Goal: Task Accomplishment & Management: Complete application form

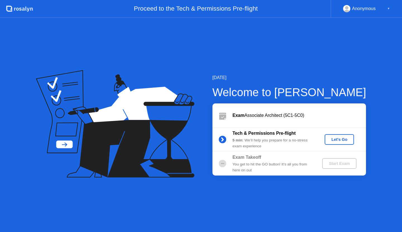
click at [338, 141] on div "Let's Go" at bounding box center [339, 139] width 25 height 4
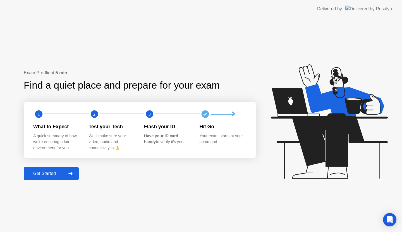
click at [52, 181] on div "Exam Pre-flight: 5 min Find a quiet place and prepare for your exam 1 2 3 What …" at bounding box center [201, 125] width 402 height 214
click at [51, 175] on div "Get Started" at bounding box center [44, 173] width 38 height 5
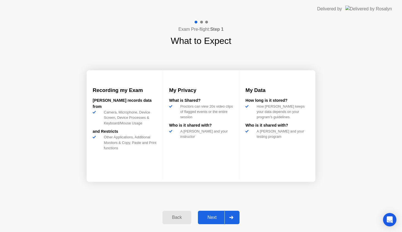
click at [215, 215] on div "Next" at bounding box center [212, 217] width 25 height 5
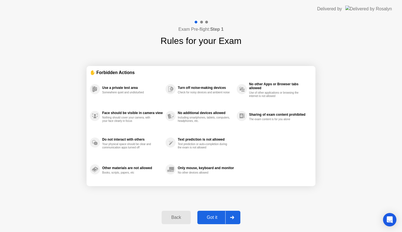
click at [218, 217] on div "Got it" at bounding box center [212, 217] width 26 height 5
select select "Available cameras"
select select "Available speakers"
select select "Available microphones"
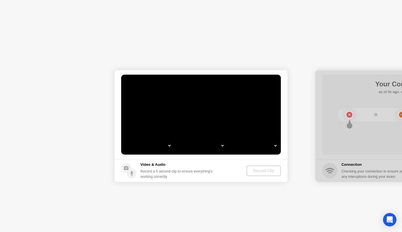
select select "**********"
select select "*******"
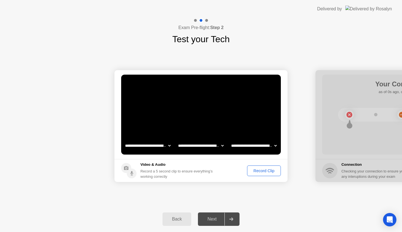
click at [187, 219] on div "Back" at bounding box center [176, 218] width 25 height 5
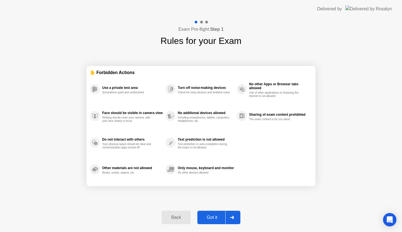
click at [213, 217] on div "Got it" at bounding box center [212, 217] width 26 height 5
select select "**********"
select select "*******"
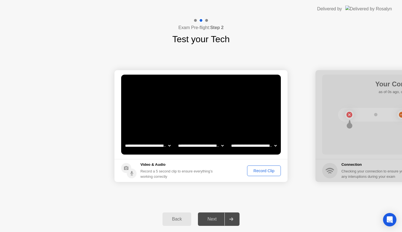
click at [262, 171] on div "Record Clip" at bounding box center [264, 170] width 30 height 4
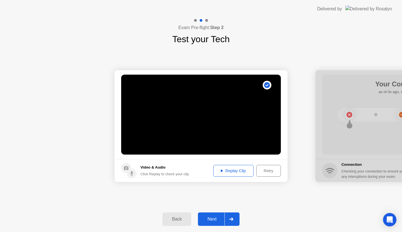
click at [241, 171] on div "Replay Clip" at bounding box center [233, 170] width 36 height 4
click at [213, 219] on div "Next" at bounding box center [212, 218] width 25 height 5
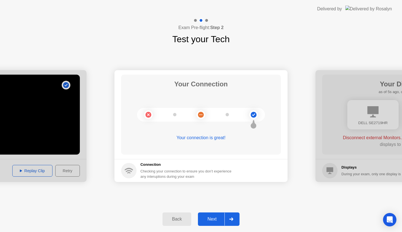
click at [217, 218] on div "Next" at bounding box center [212, 218] width 25 height 5
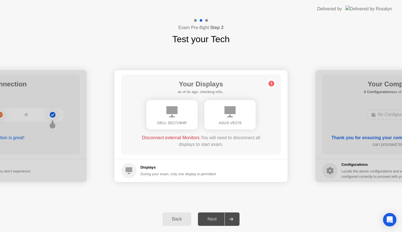
click at [211, 220] on div "Next" at bounding box center [212, 218] width 25 height 5
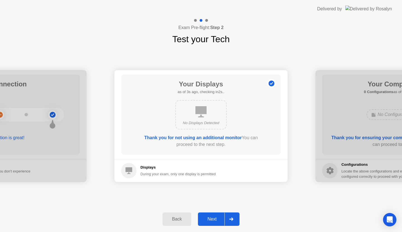
click at [216, 217] on div "Next" at bounding box center [212, 218] width 25 height 5
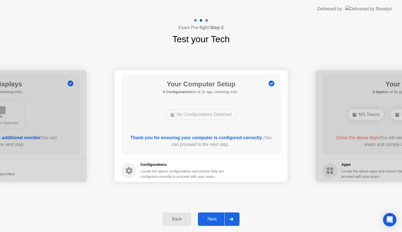
click at [214, 217] on div "Next" at bounding box center [212, 218] width 25 height 5
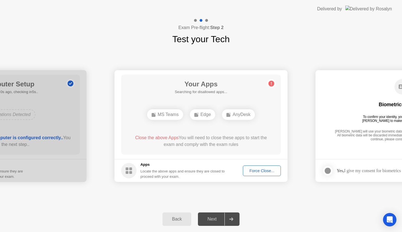
click at [166, 204] on div "**********" at bounding box center [201, 126] width 402 height 160
click at [262, 172] on div "Force Close..." at bounding box center [262, 170] width 34 height 4
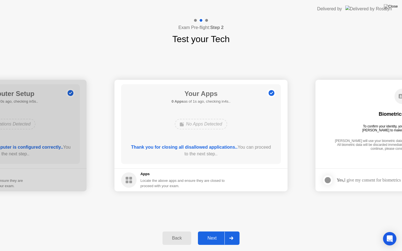
click at [216, 231] on button "Next" at bounding box center [219, 238] width 42 height 13
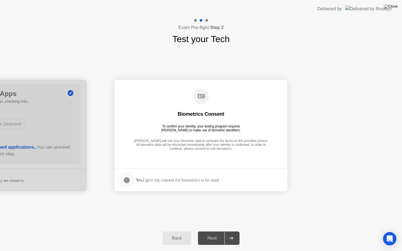
click at [216, 231] on div "Next" at bounding box center [212, 238] width 25 height 5
click at [128, 178] on div at bounding box center [126, 180] width 7 height 7
click at [209, 231] on button "Next" at bounding box center [219, 238] width 42 height 13
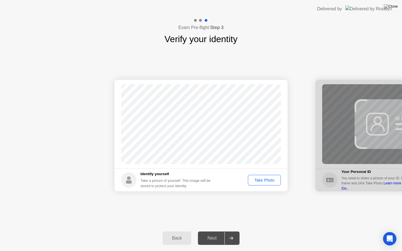
click at [260, 182] on div "Take Photo" at bounding box center [264, 180] width 29 height 4
click at [213, 231] on div "Next" at bounding box center [212, 238] width 25 height 5
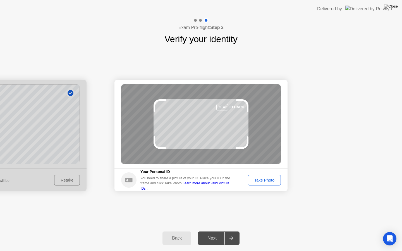
click at [266, 180] on div "Take Photo" at bounding box center [264, 180] width 29 height 4
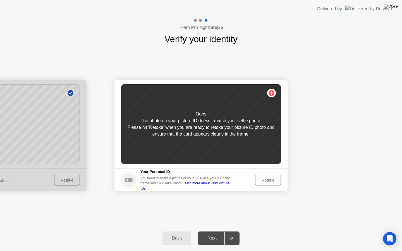
click at [269, 180] on div "Retake" at bounding box center [268, 180] width 22 height 4
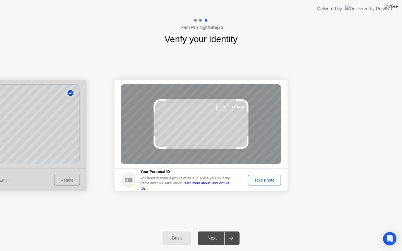
click at [250, 180] on div "Take Photo" at bounding box center [264, 180] width 29 height 4
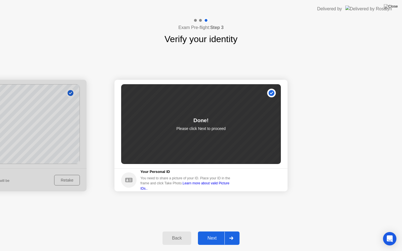
click at [218, 231] on button "Next" at bounding box center [219, 238] width 42 height 13
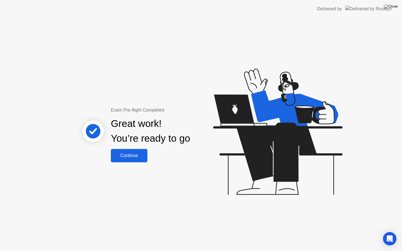
click at [130, 157] on div "Continue" at bounding box center [129, 155] width 33 height 5
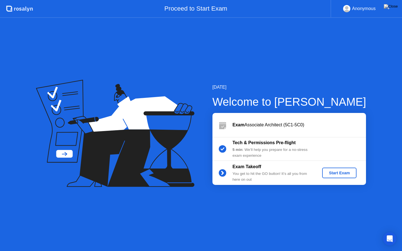
click at [332, 174] on div "Start Exam" at bounding box center [339, 173] width 30 height 4
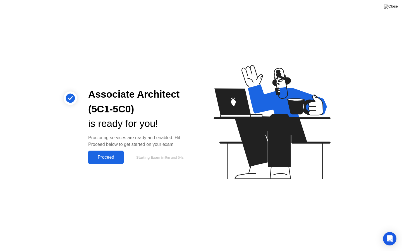
click at [112, 157] on div "Proceed" at bounding box center [106, 157] width 32 height 5
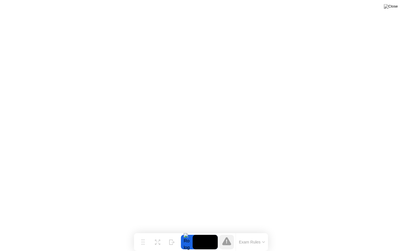
click at [226, 231] on icon at bounding box center [226, 242] width 1 height 4
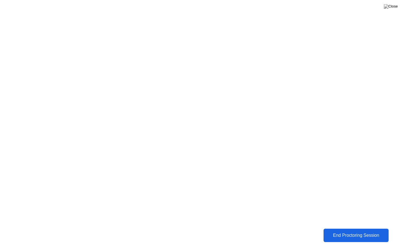
click at [347, 231] on div "End Proctoring Session" at bounding box center [356, 235] width 62 height 5
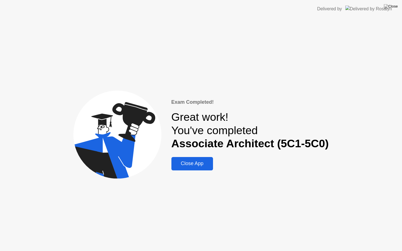
click at [204, 164] on div "Close App" at bounding box center [192, 164] width 38 height 6
